Goal: Task Accomplishment & Management: Use online tool/utility

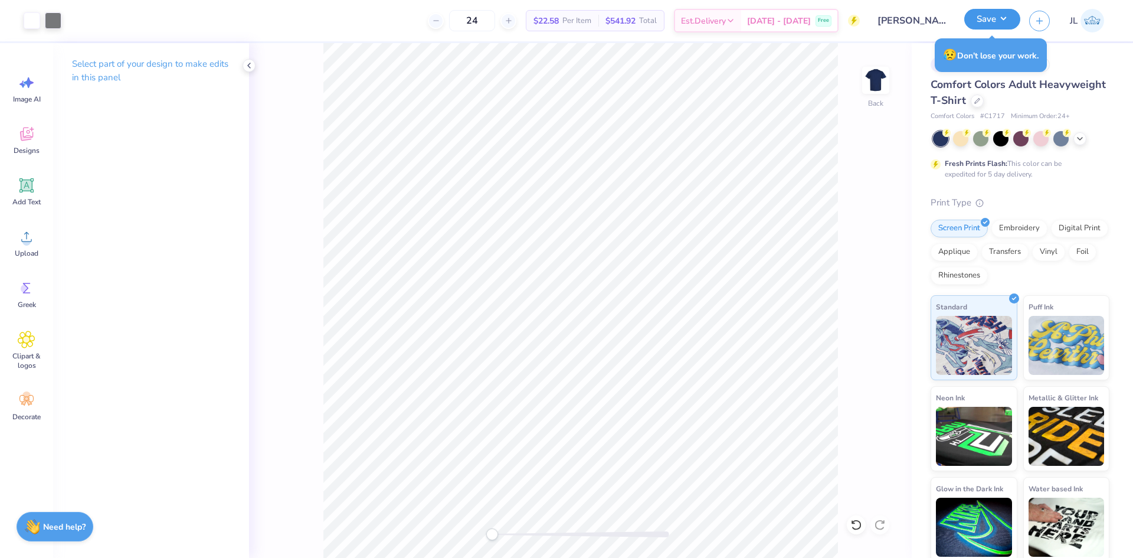
click at [1007, 21] on button "Save" at bounding box center [993, 19] width 56 height 21
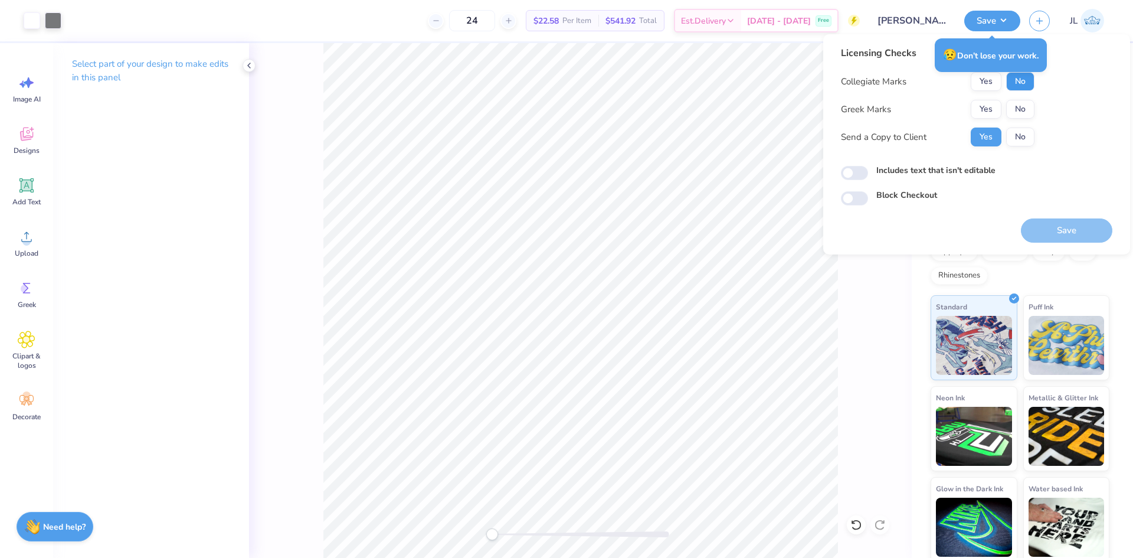
click at [1020, 82] on button "No" at bounding box center [1021, 81] width 28 height 19
click at [1018, 104] on button "No" at bounding box center [1021, 109] width 28 height 19
click at [1048, 227] on button "Save" at bounding box center [1067, 230] width 92 height 24
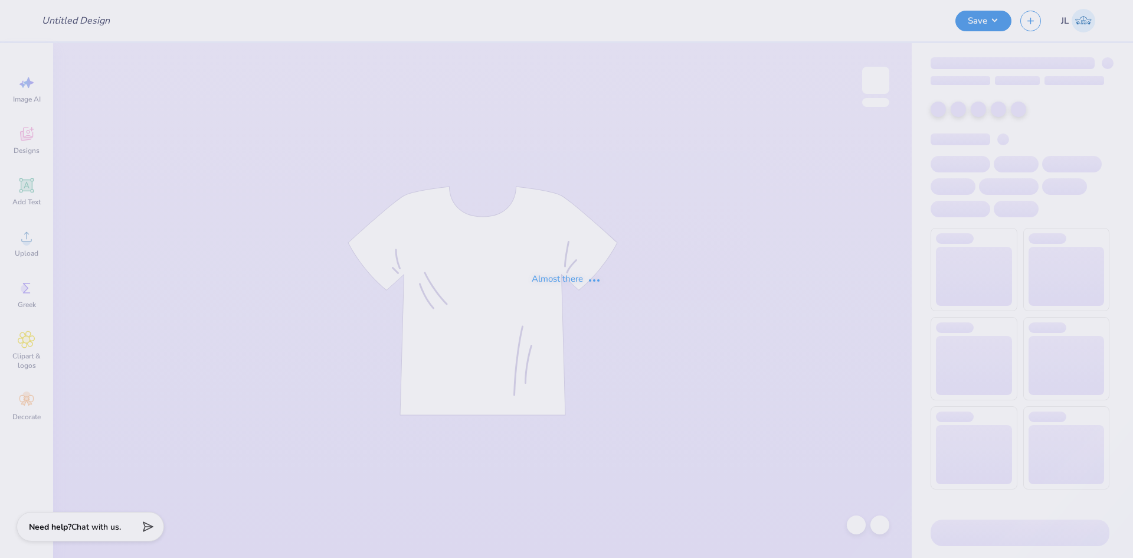
type input "[PERSON_NAME] : [US_STATE][GEOGRAPHIC_DATA], [GEOGRAPHIC_DATA]"
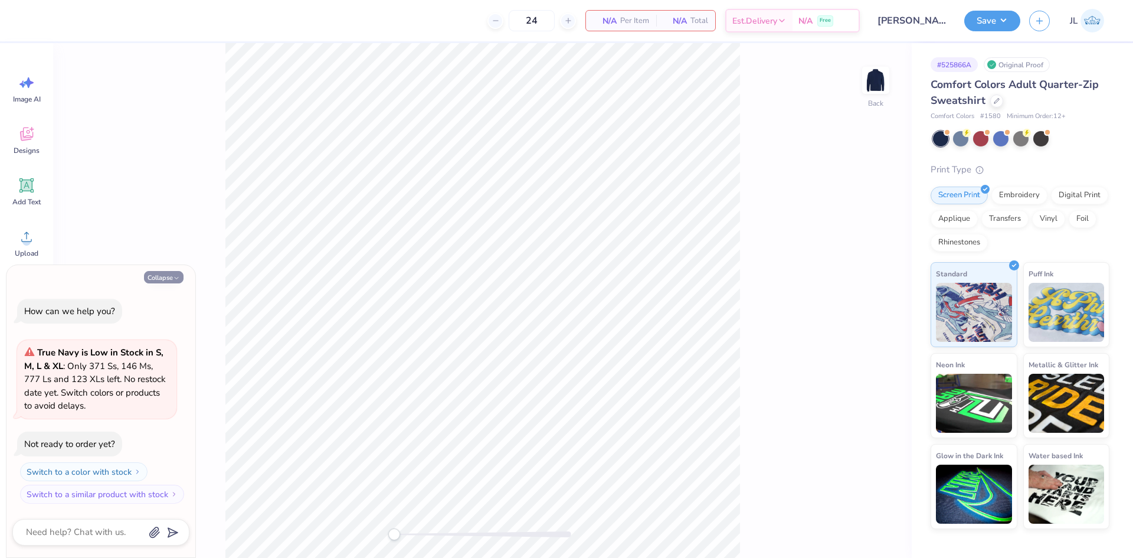
click at [174, 273] on button "Collapse" at bounding box center [164, 277] width 40 height 12
type textarea "x"
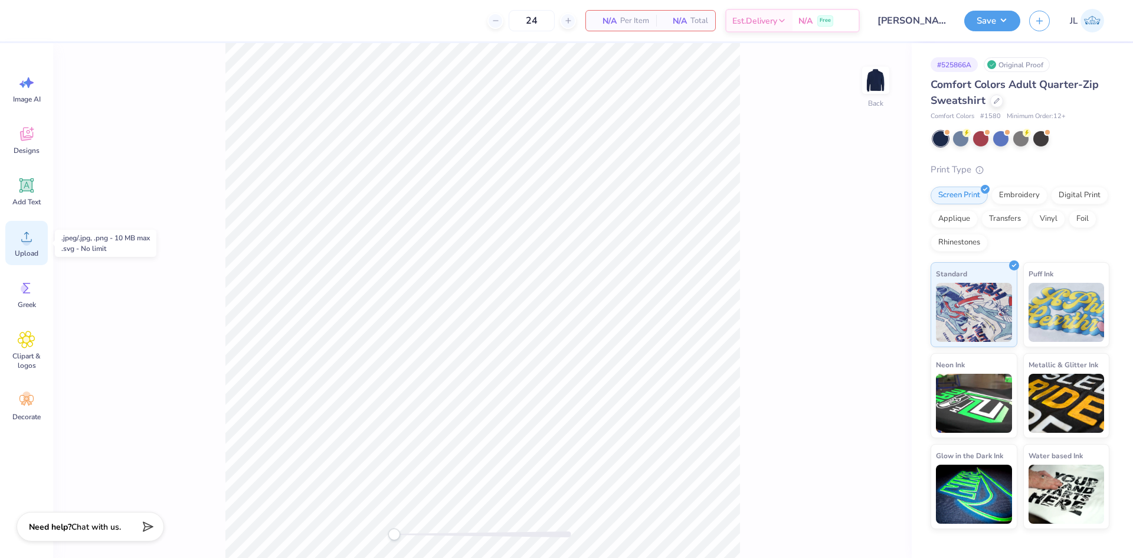
click at [18, 247] on div "Upload" at bounding box center [26, 243] width 43 height 44
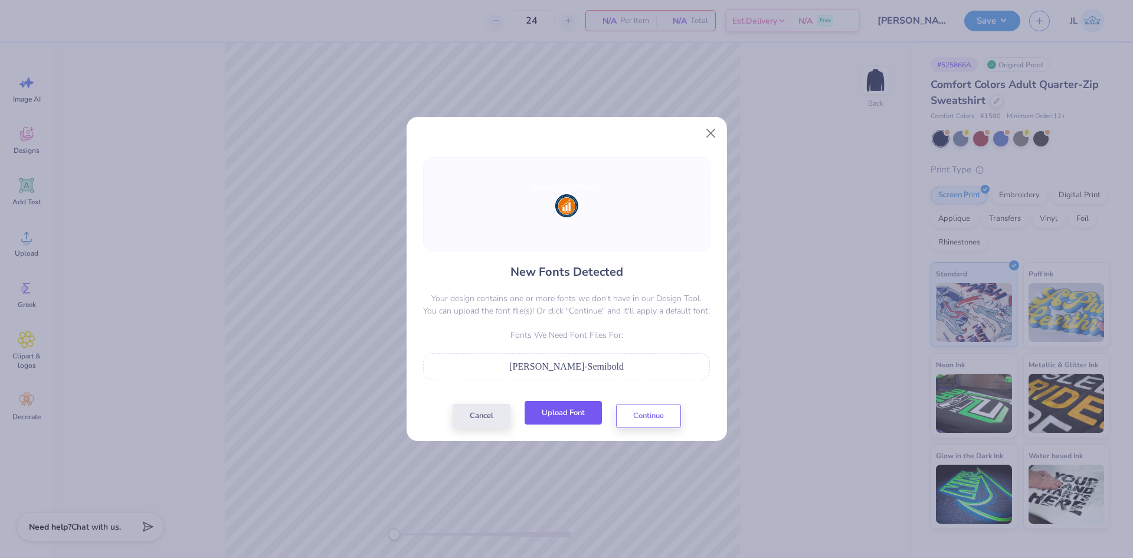
click at [573, 424] on button "Upload Font" at bounding box center [563, 413] width 77 height 24
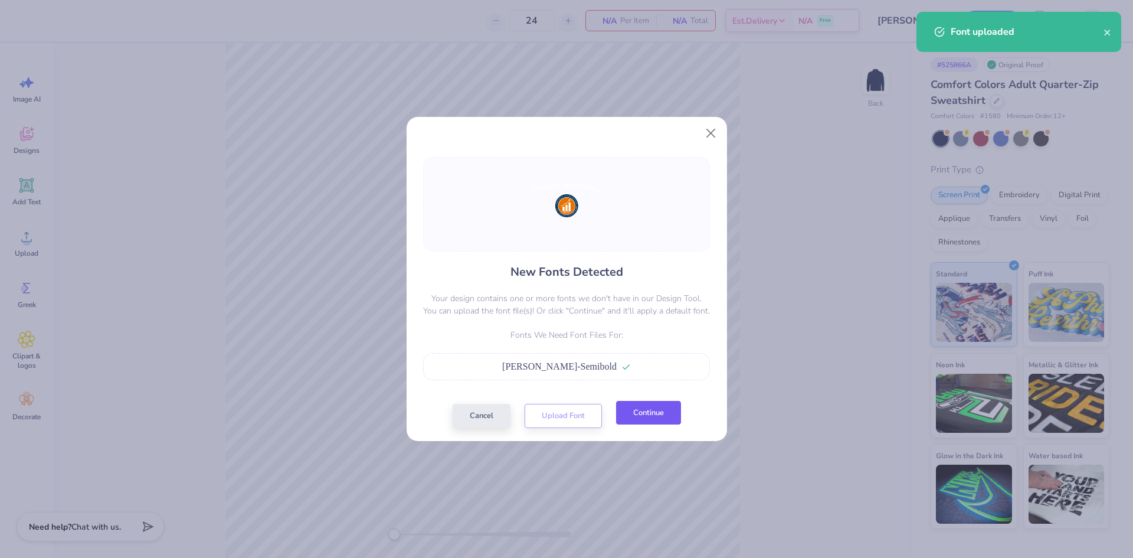
click at [661, 417] on button "Continue" at bounding box center [648, 413] width 65 height 24
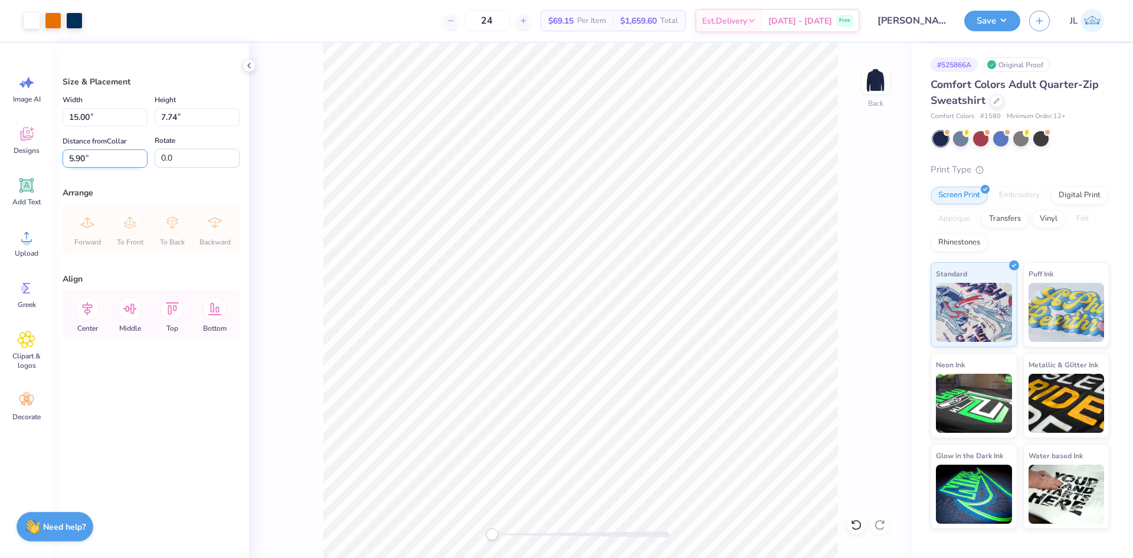
click at [80, 158] on input "5.90" at bounding box center [105, 158] width 85 height 18
type input "6.00"
click at [78, 117] on input "15.00" at bounding box center [105, 117] width 85 height 18
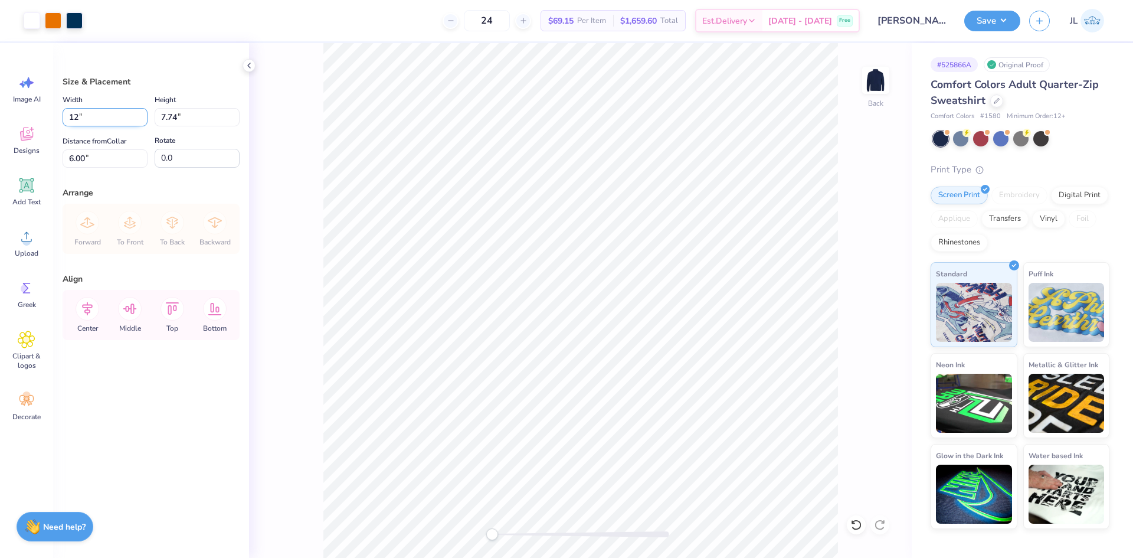
type input "12.00"
type input "6.19"
type input "6.77"
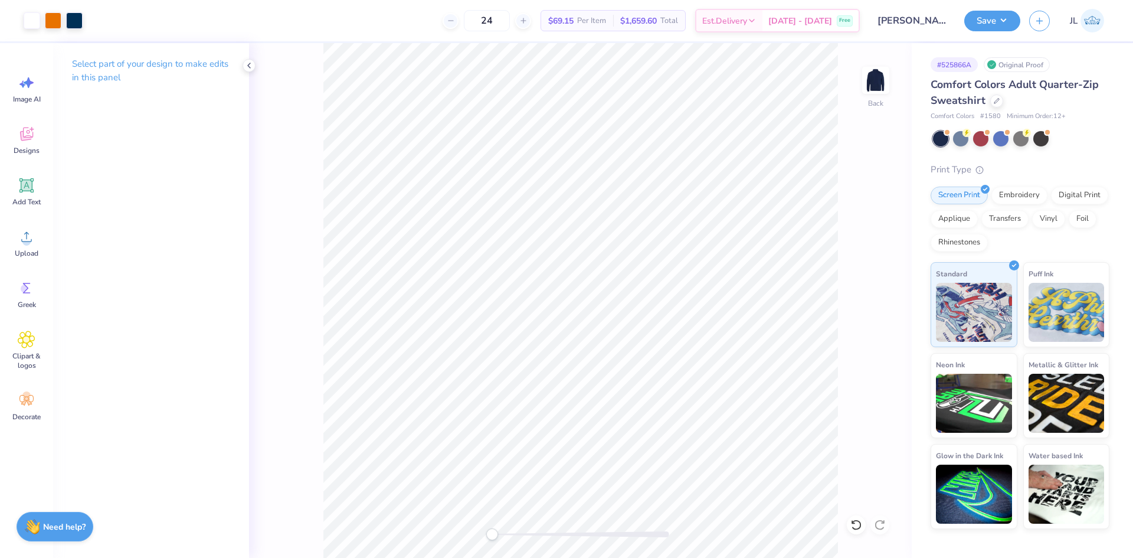
click at [459, 513] on div "Back" at bounding box center [580, 300] width 663 height 515
click at [14, 244] on div "Upload" at bounding box center [26, 243] width 43 height 44
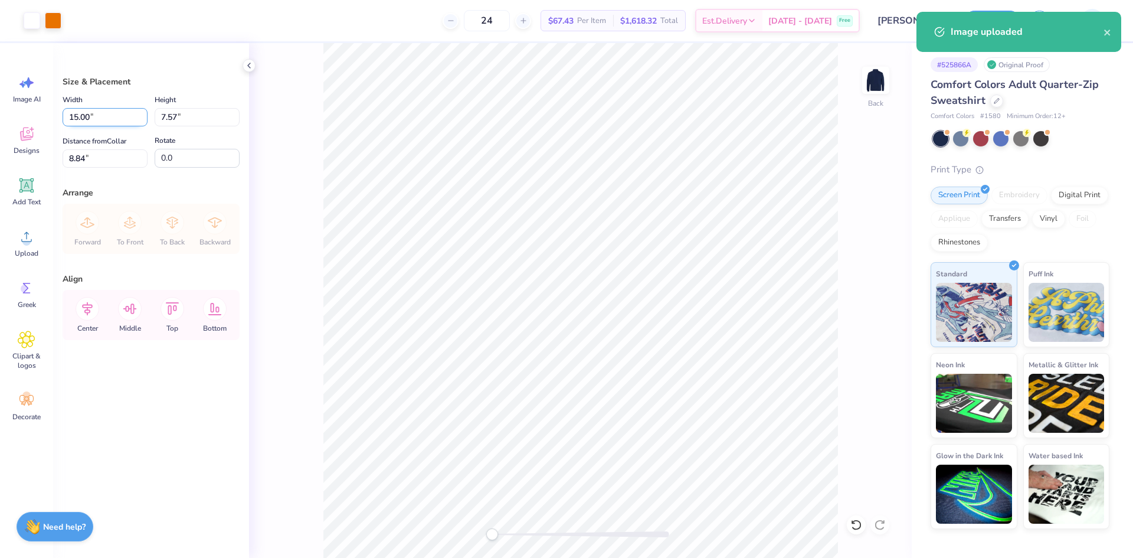
click at [85, 116] on input "15.00" at bounding box center [105, 117] width 85 height 18
type input "12.00"
type input "6.06"
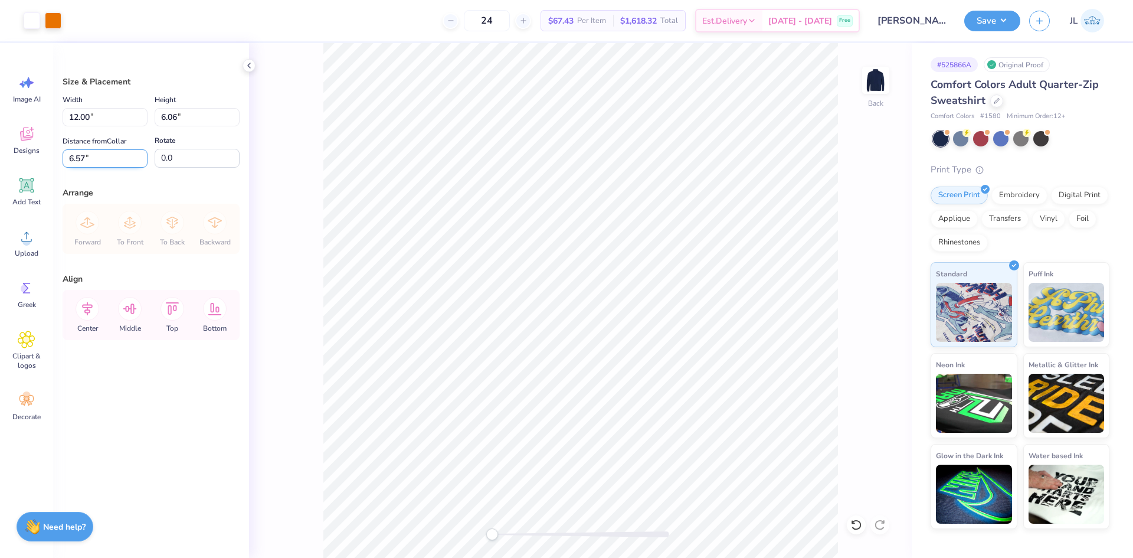
click at [80, 159] on input "6.57" at bounding box center [105, 158] width 85 height 18
type input "6.00"
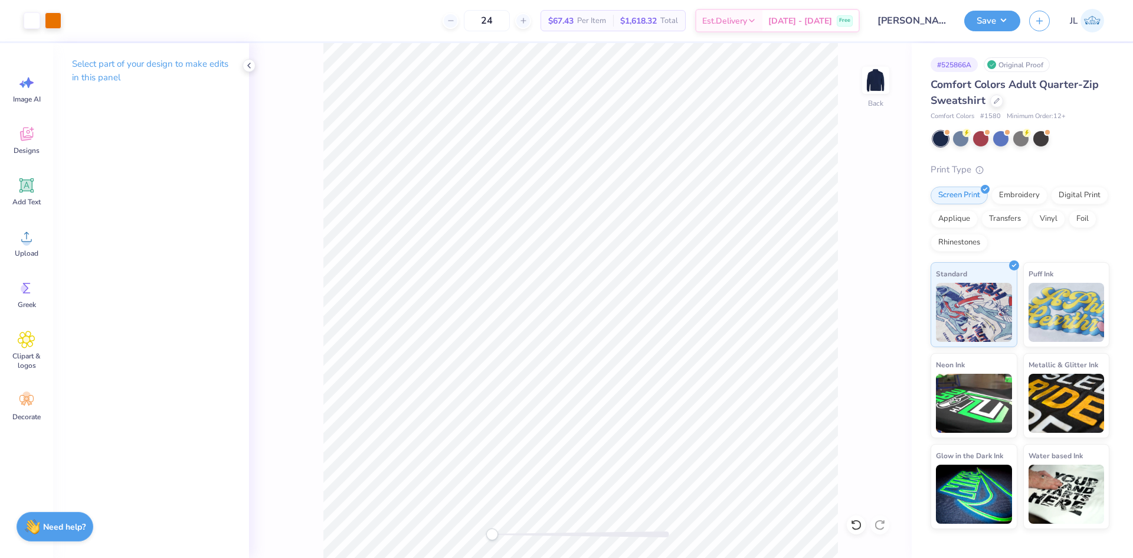
click at [467, 520] on div "Back" at bounding box center [580, 300] width 663 height 515
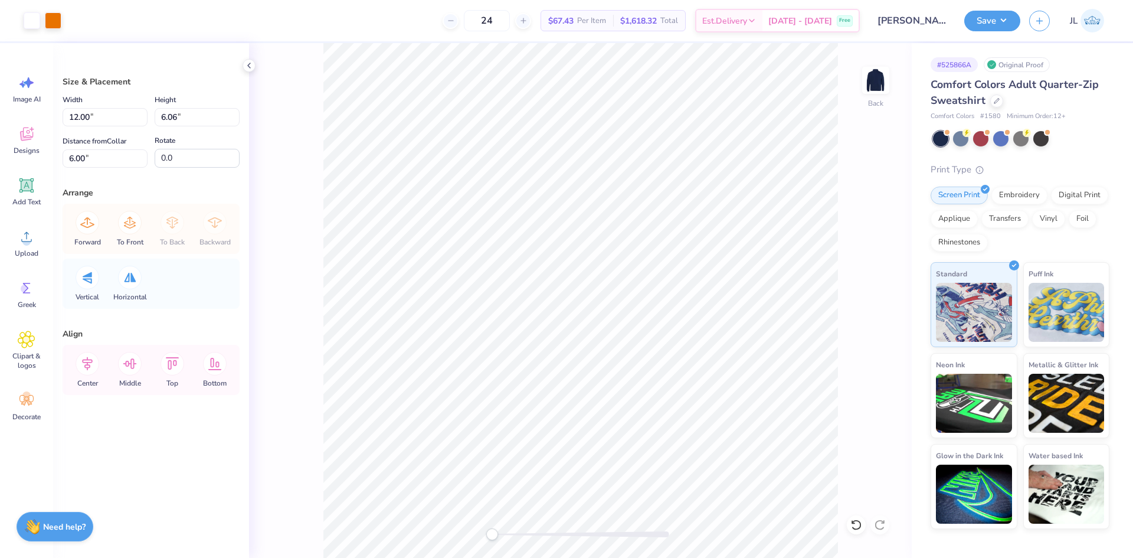
click at [478, 522] on div "Back" at bounding box center [580, 300] width 663 height 515
click at [75, 116] on input "12.00" at bounding box center [105, 117] width 85 height 18
type input "9.00"
type input "4.54"
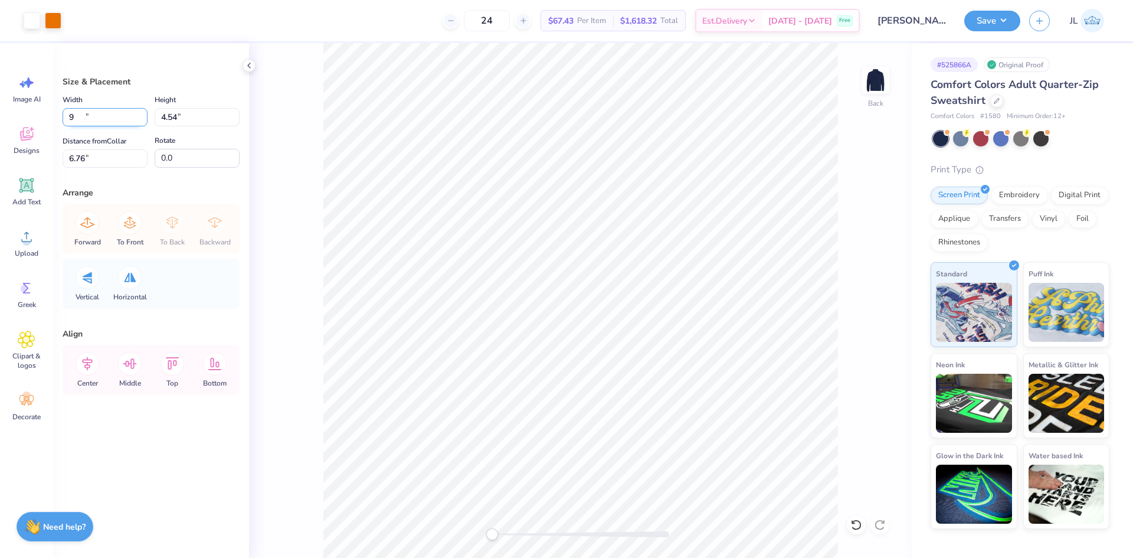
type input "6.76"
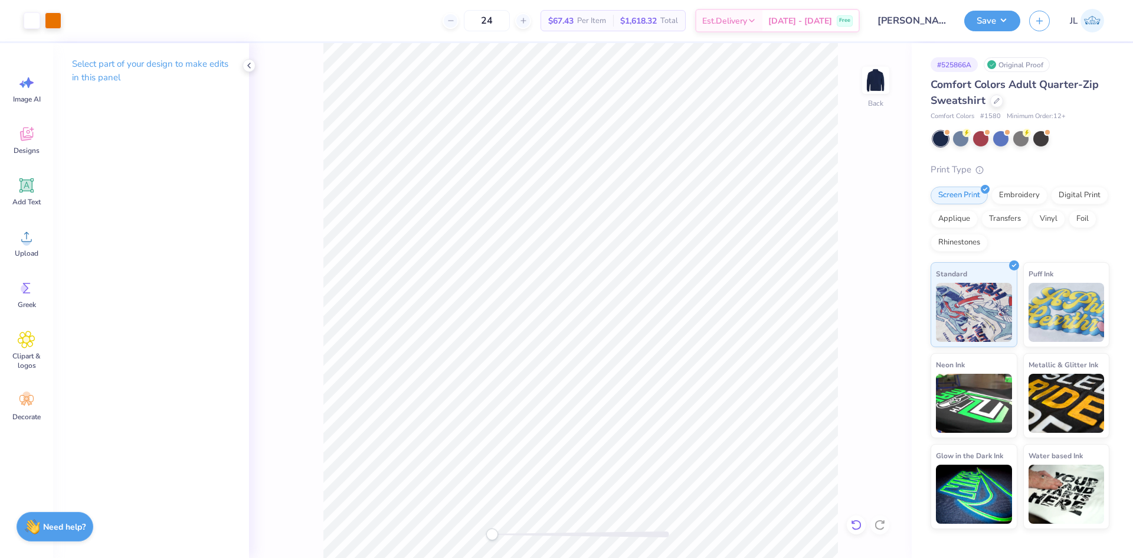
click at [855, 528] on icon at bounding box center [857, 525] width 12 height 12
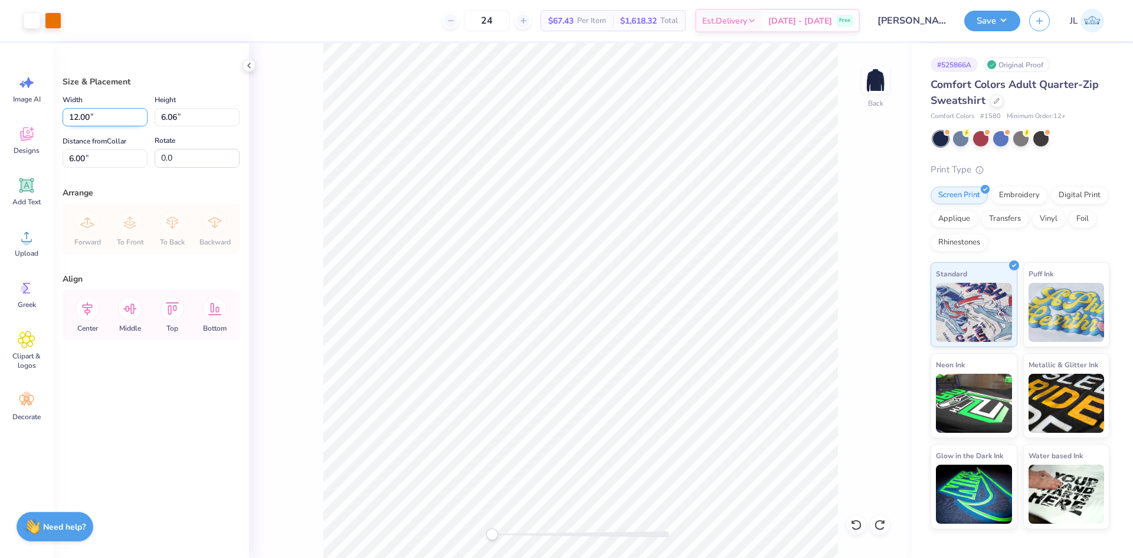
click at [82, 115] on input "12.00" at bounding box center [105, 117] width 85 height 18
type input "9.00"
type input "4.54"
type input "6.76"
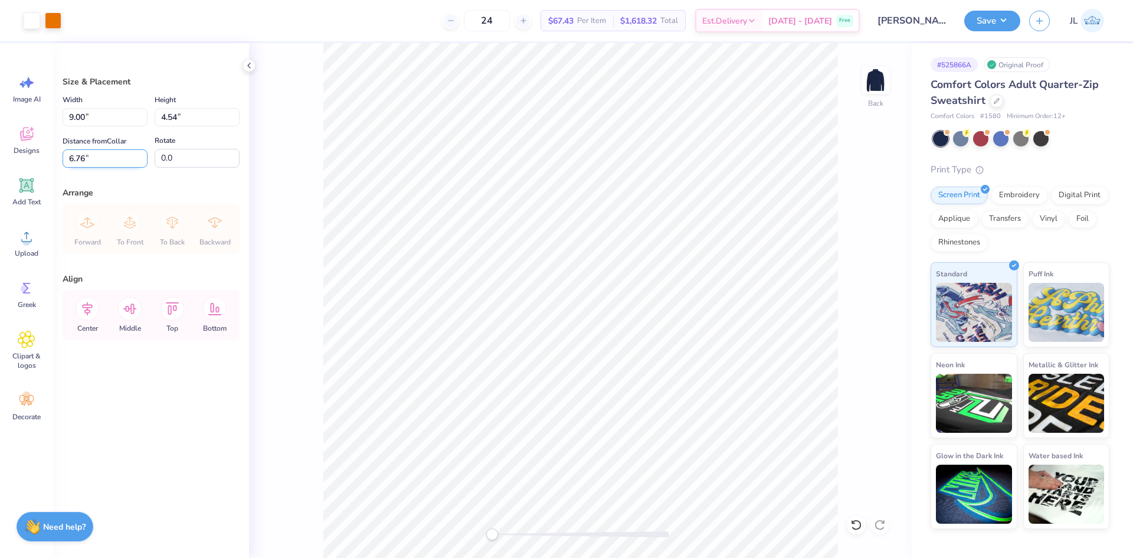
click at [75, 155] on input "6.76" at bounding box center [105, 158] width 85 height 18
type input "6.00"
click at [78, 119] on input "9.00" at bounding box center [105, 117] width 85 height 18
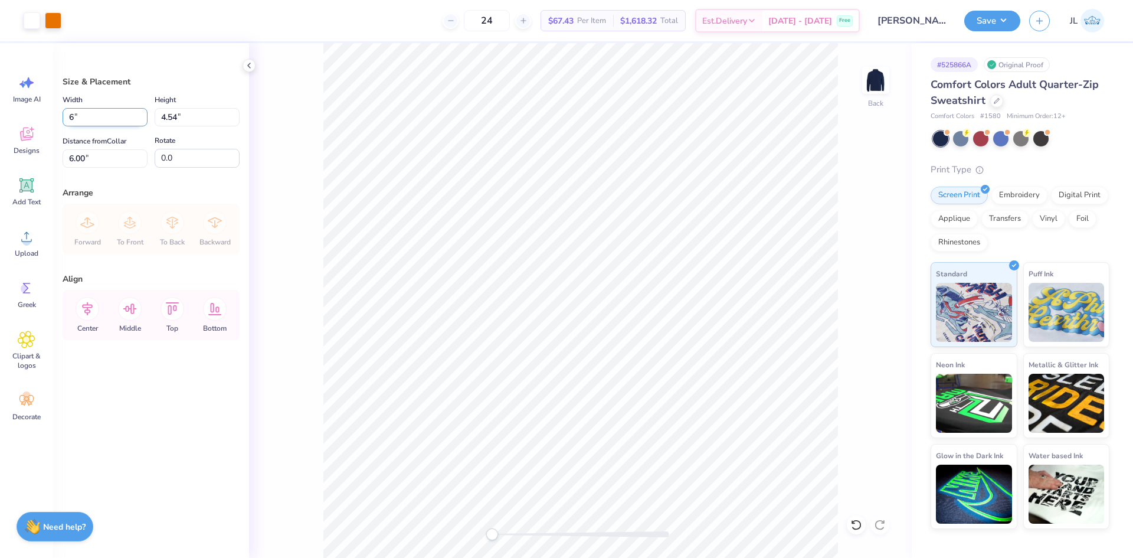
type input "6.00"
type input "3.03"
type input "6.76"
click at [79, 115] on input "6.00" at bounding box center [105, 117] width 85 height 18
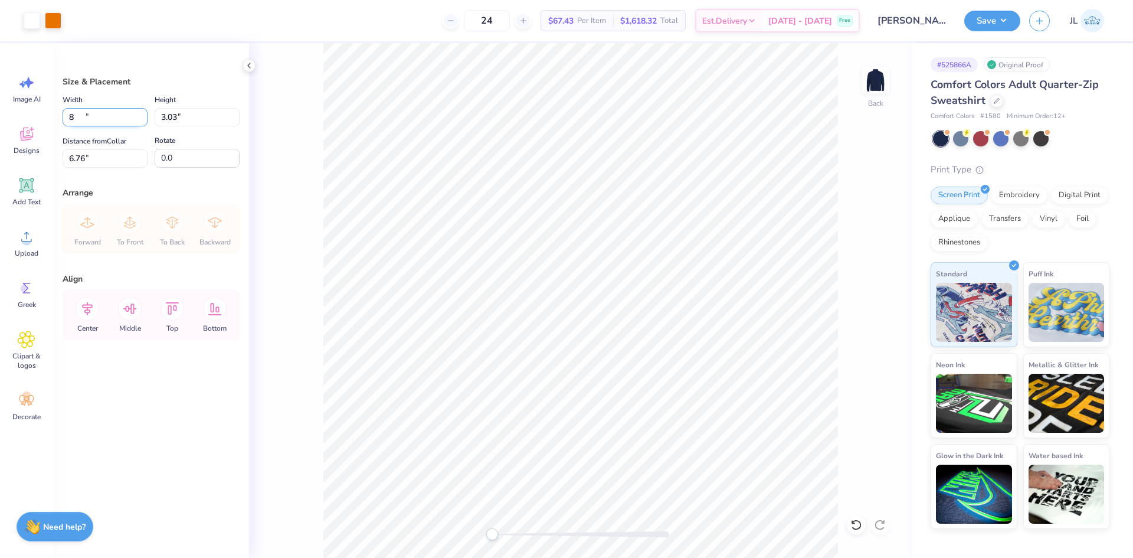
type input "8.00"
type input "4.04"
type input "6.25"
click at [81, 164] on input "6.25" at bounding box center [105, 158] width 85 height 18
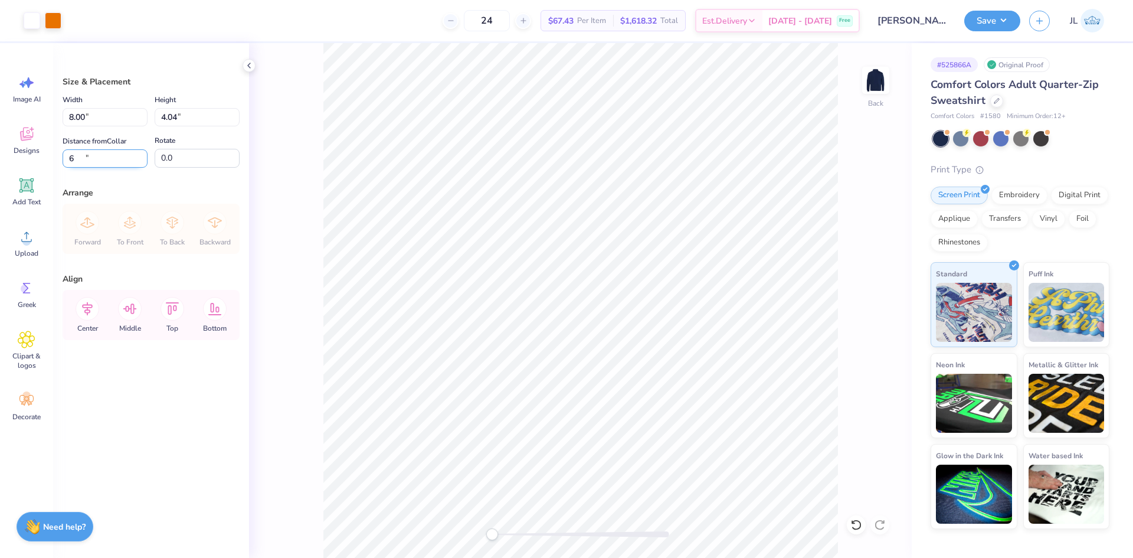
type input "6.00"
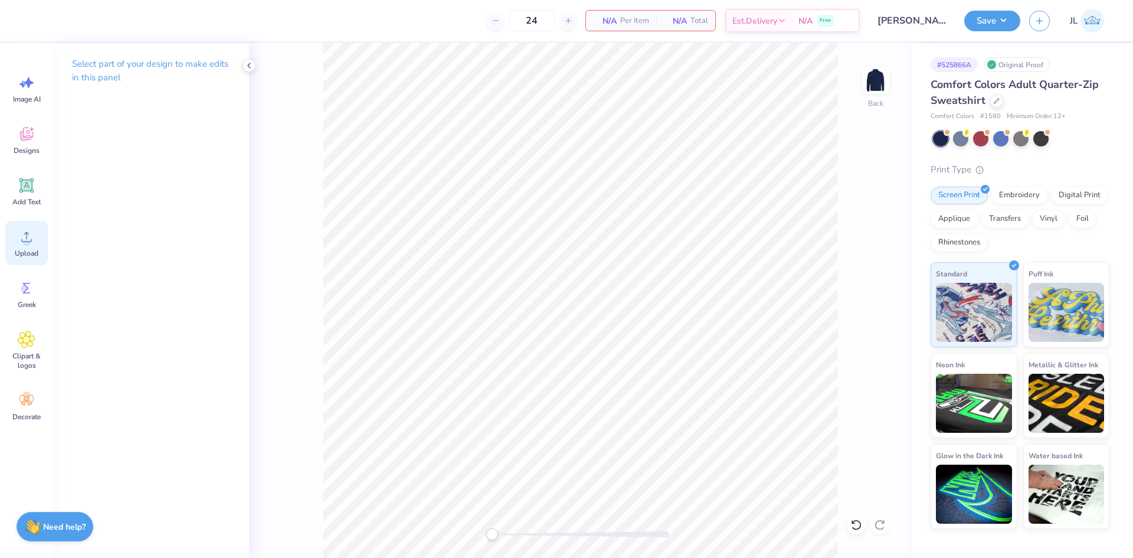
click at [10, 246] on div "Upload" at bounding box center [26, 243] width 43 height 44
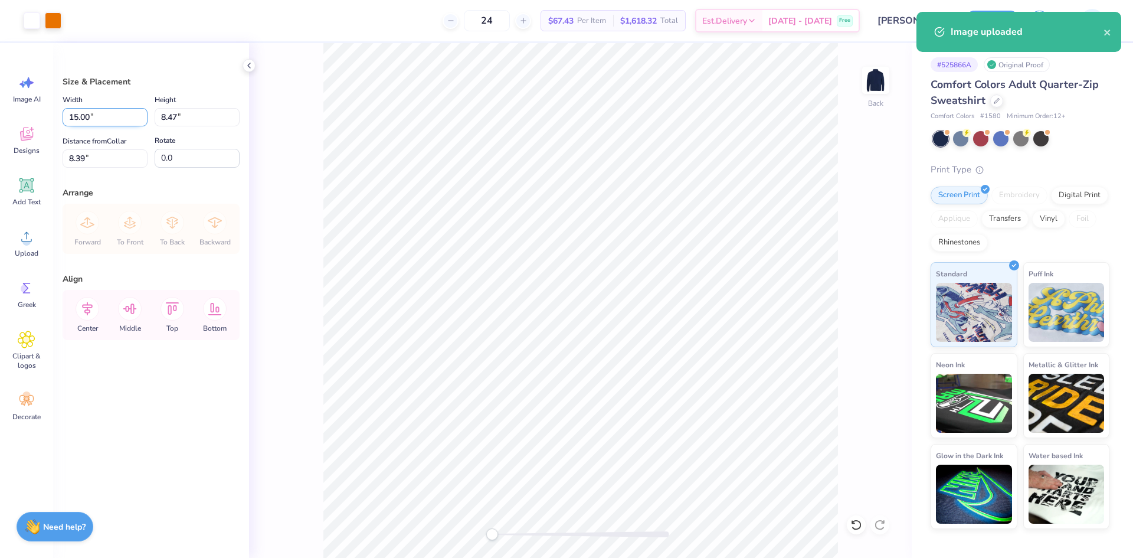
click at [84, 112] on input "15.00" at bounding box center [105, 117] width 85 height 18
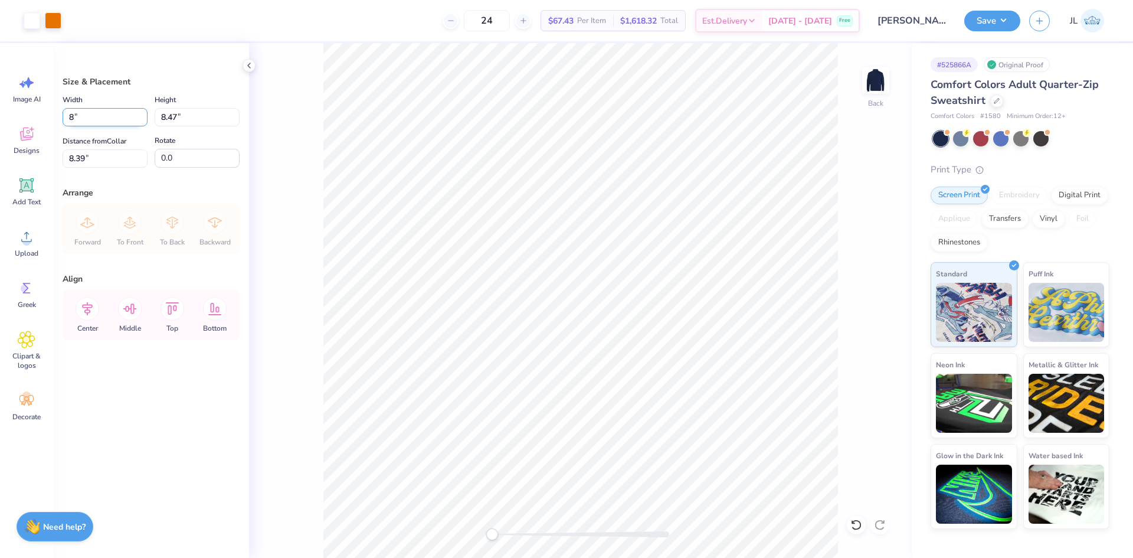
type input "8.00"
type input "4.52"
click at [75, 150] on input "10.37" at bounding box center [105, 158] width 85 height 18
type input "6.00"
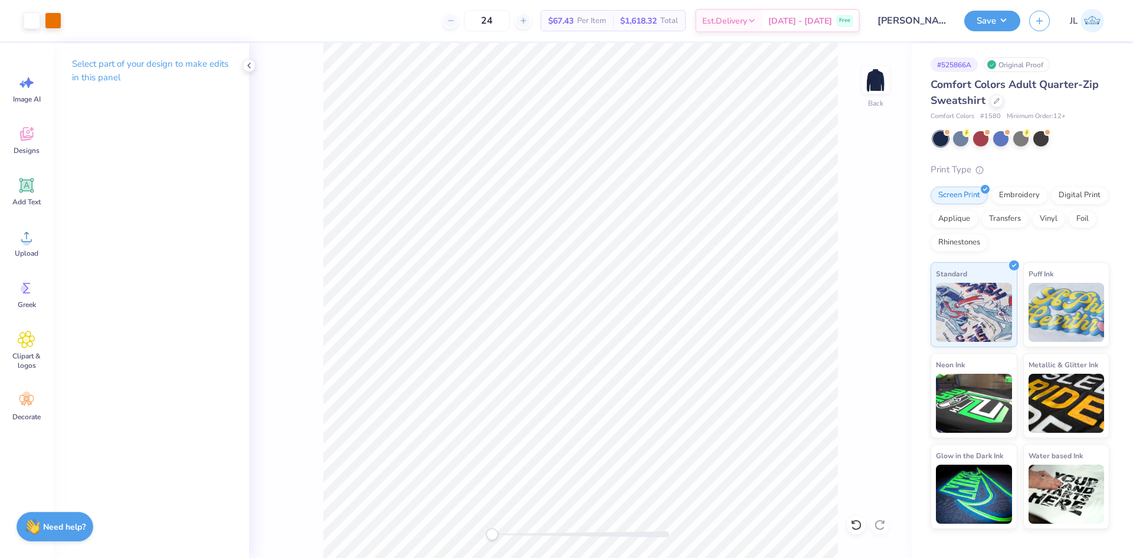
click at [464, 507] on div "Back" at bounding box center [580, 300] width 663 height 515
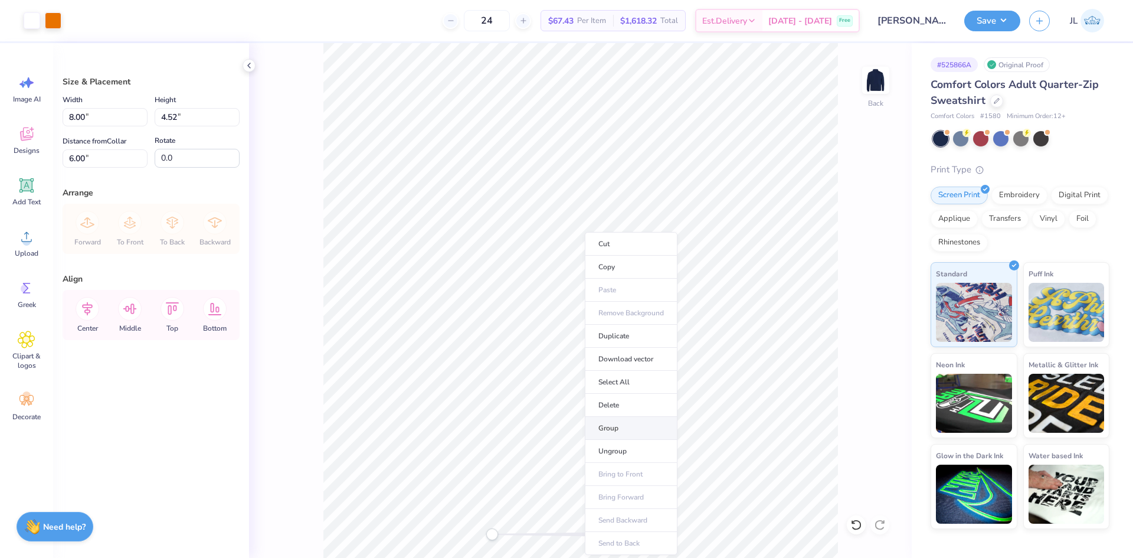
click at [627, 426] on li "Group" at bounding box center [631, 428] width 93 height 23
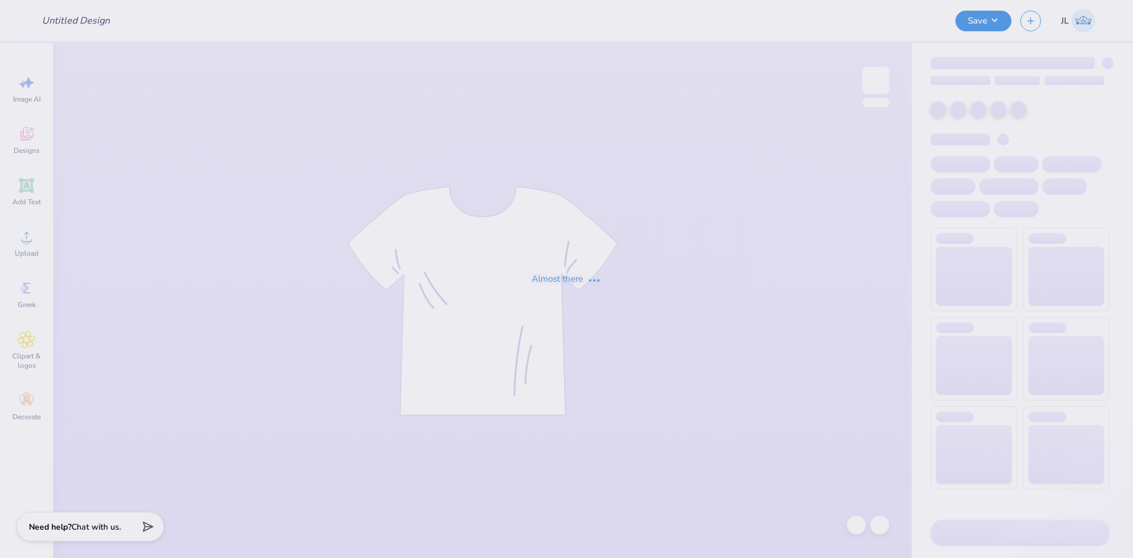
type input "AXiD Parent's Weekend Merch"
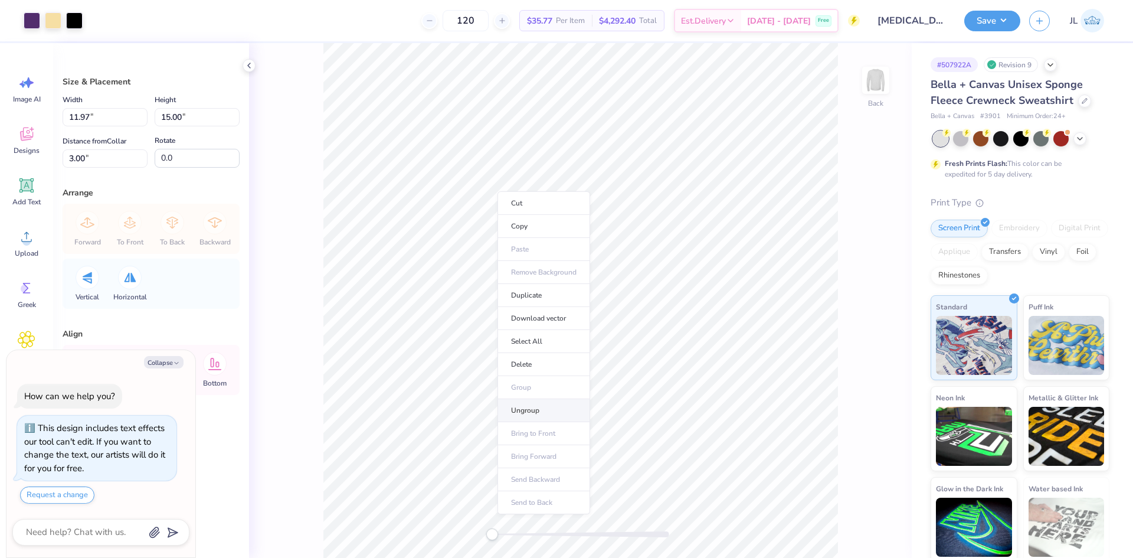
click at [554, 406] on li "Ungroup" at bounding box center [544, 410] width 93 height 23
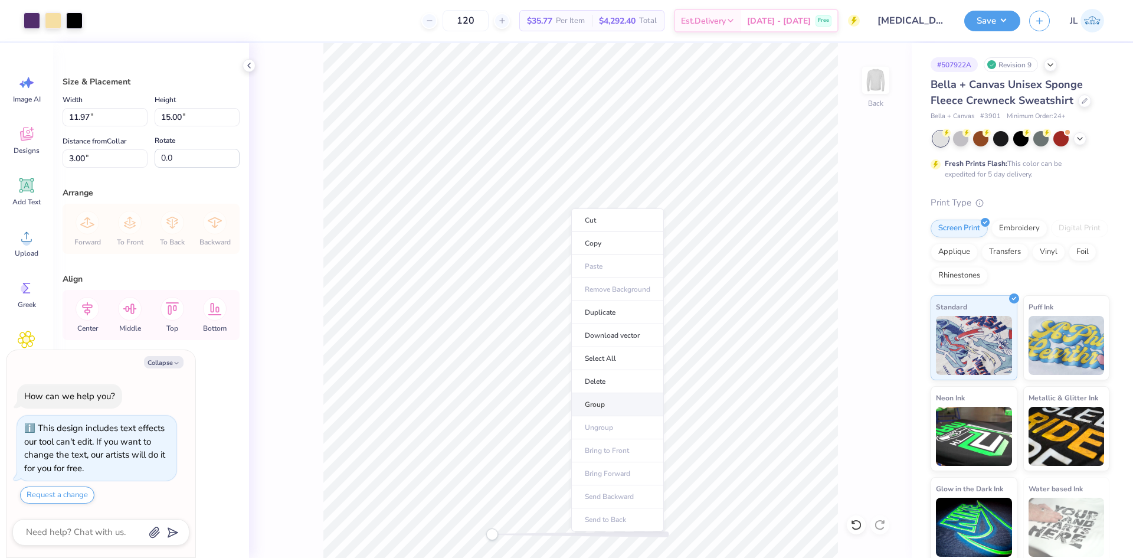
click at [603, 400] on li "Group" at bounding box center [617, 404] width 93 height 23
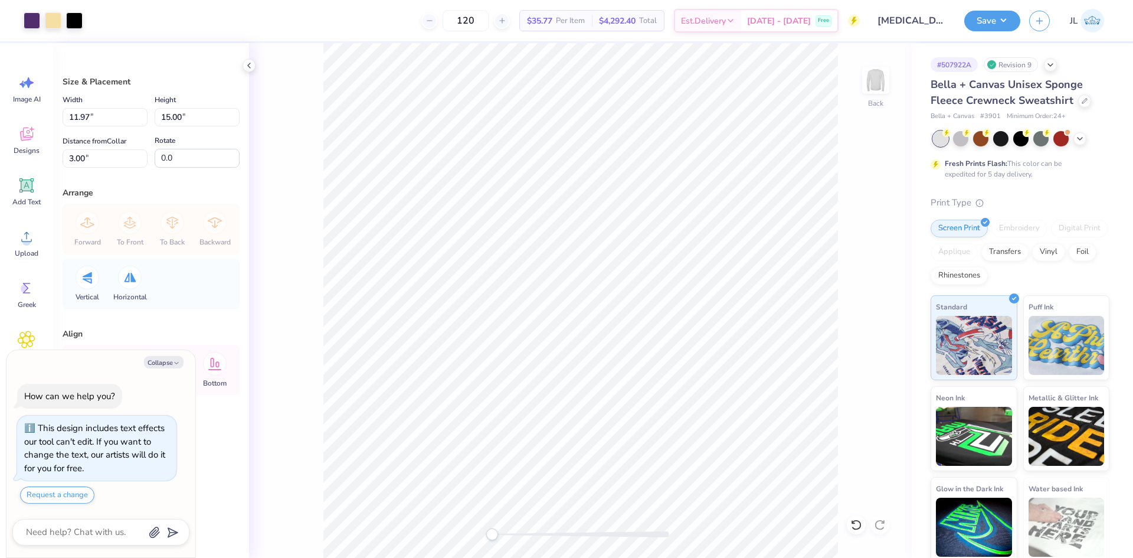
click at [480, 500] on div "Back" at bounding box center [580, 300] width 663 height 515
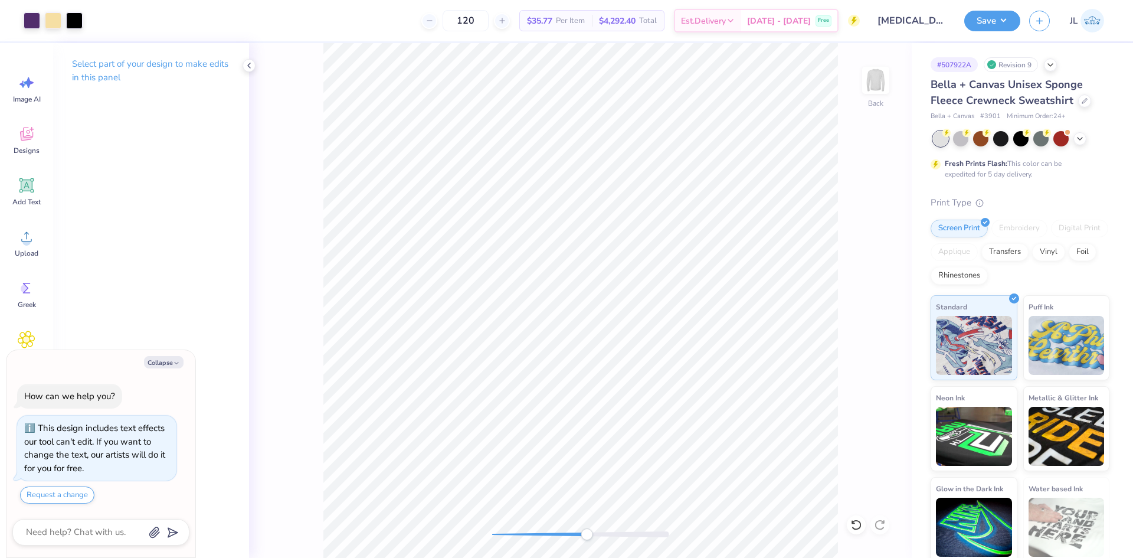
drag, startPoint x: 489, startPoint y: 535, endPoint x: 596, endPoint y: 529, distance: 107.0
click at [593, 530] on div "Accessibility label" at bounding box center [587, 534] width 12 height 12
click at [505, 517] on div "Back" at bounding box center [580, 300] width 663 height 515
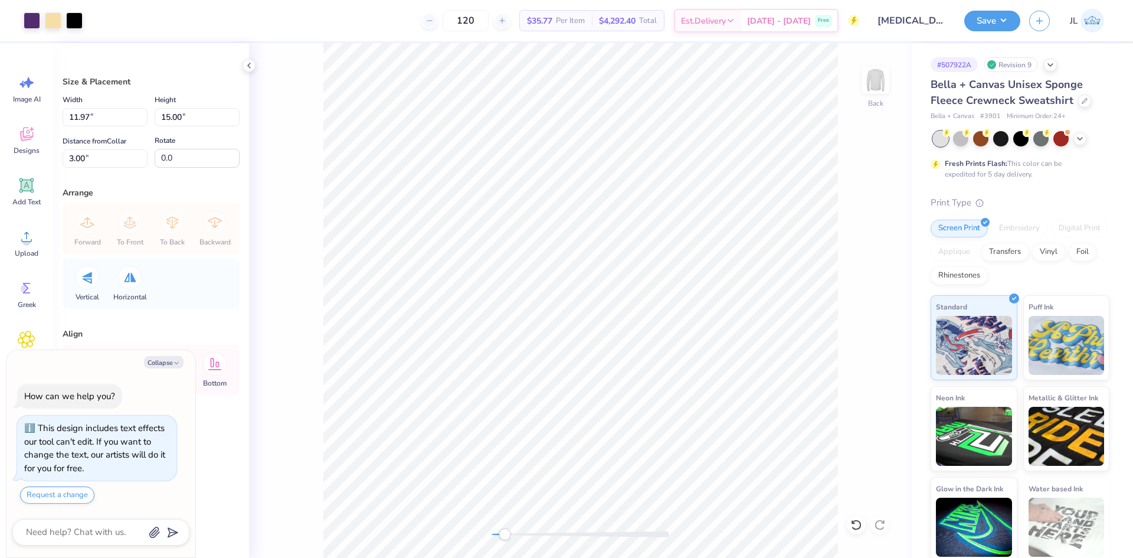
type textarea "x"
